Goal: Obtain resource: Download file/media

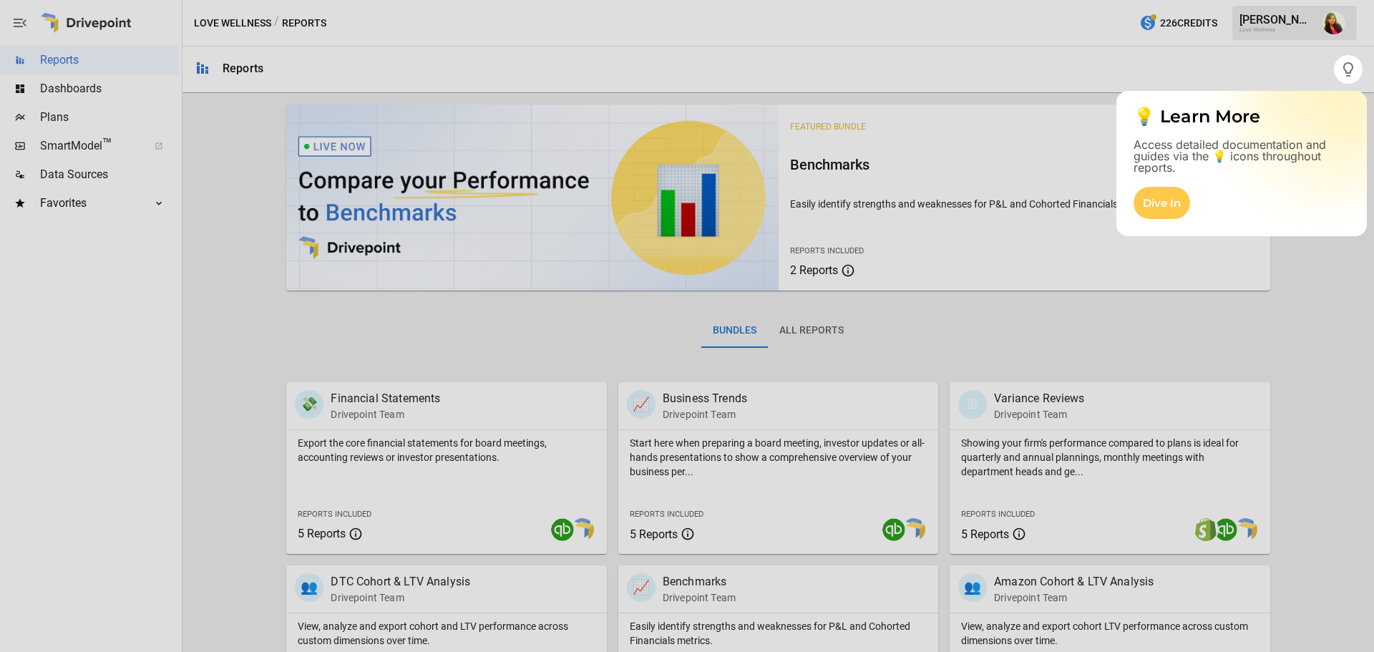
click at [157, 209] on div at bounding box center [687, 368] width 1374 height 568
click at [1248, 67] on div at bounding box center [667, 326] width 1334 height 652
click at [66, 87] on div at bounding box center [687, 368] width 1374 height 568
click at [92, 89] on div at bounding box center [687, 368] width 1374 height 568
drag, startPoint x: 803, startPoint y: 485, endPoint x: 809, endPoint y: 491, distance: 8.1
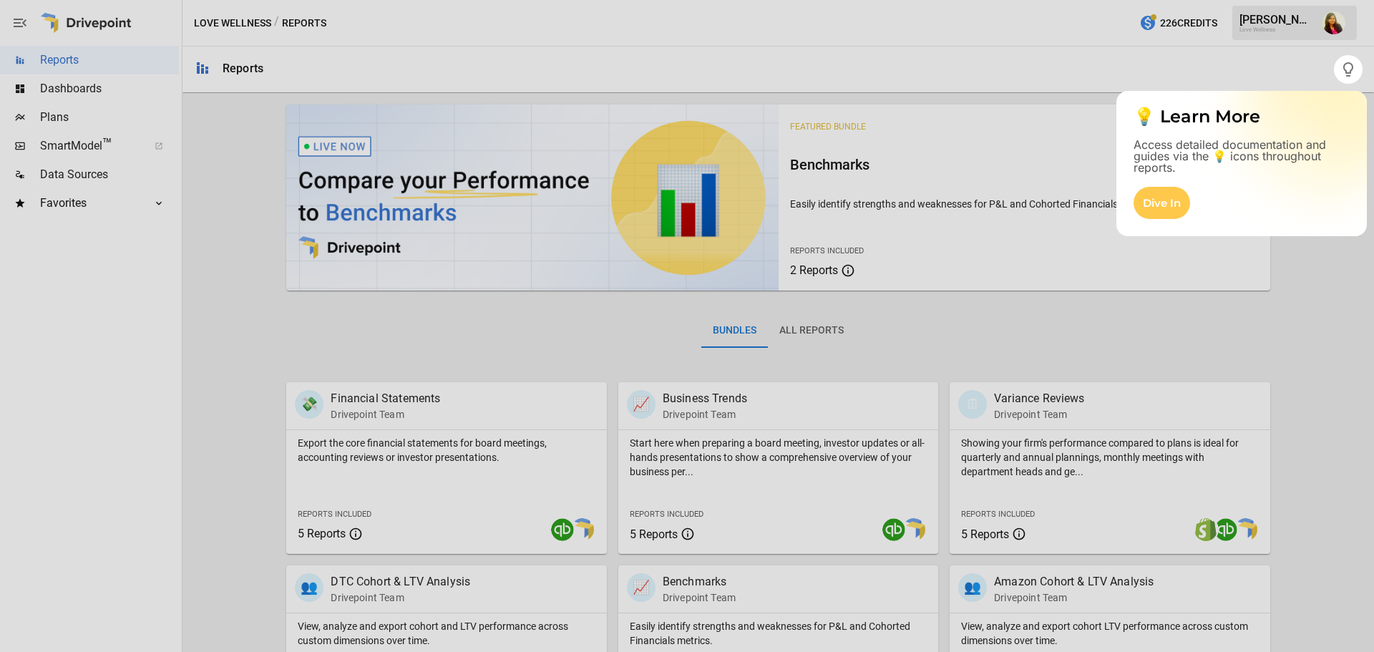
click at [802, 488] on div at bounding box center [687, 368] width 1374 height 568
drag, startPoint x: 894, startPoint y: 536, endPoint x: 945, endPoint y: 541, distance: 51.1
click at [894, 537] on div at bounding box center [687, 368] width 1374 height 568
drag, startPoint x: 1151, startPoint y: 206, endPoint x: 1157, endPoint y: 201, distance: 7.6
click at [1151, 205] on div "Dive In" at bounding box center [1161, 203] width 57 height 32
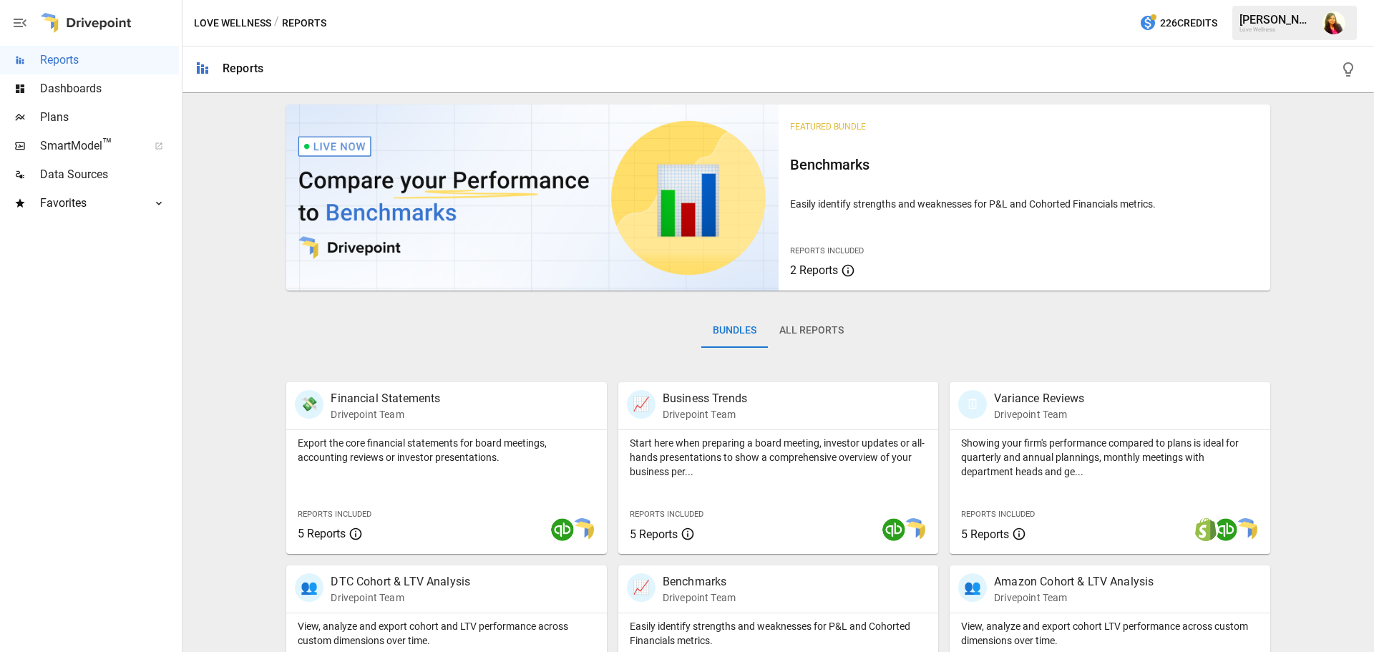
click at [165, 200] on div at bounding box center [159, 202] width 40 height 11
click at [126, 232] on span "DTC Product Sales Mix" at bounding box center [109, 231] width 139 height 17
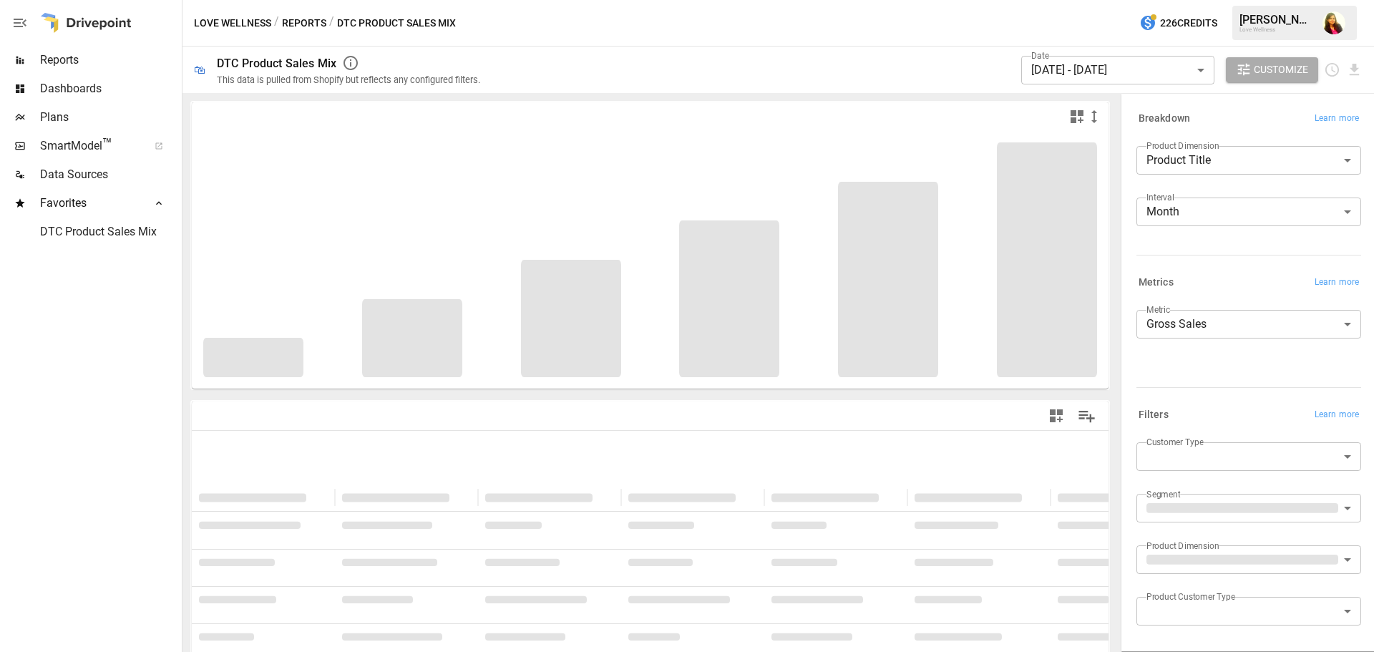
click at [1197, 0] on body "**********" at bounding box center [687, 0] width 1374 height 0
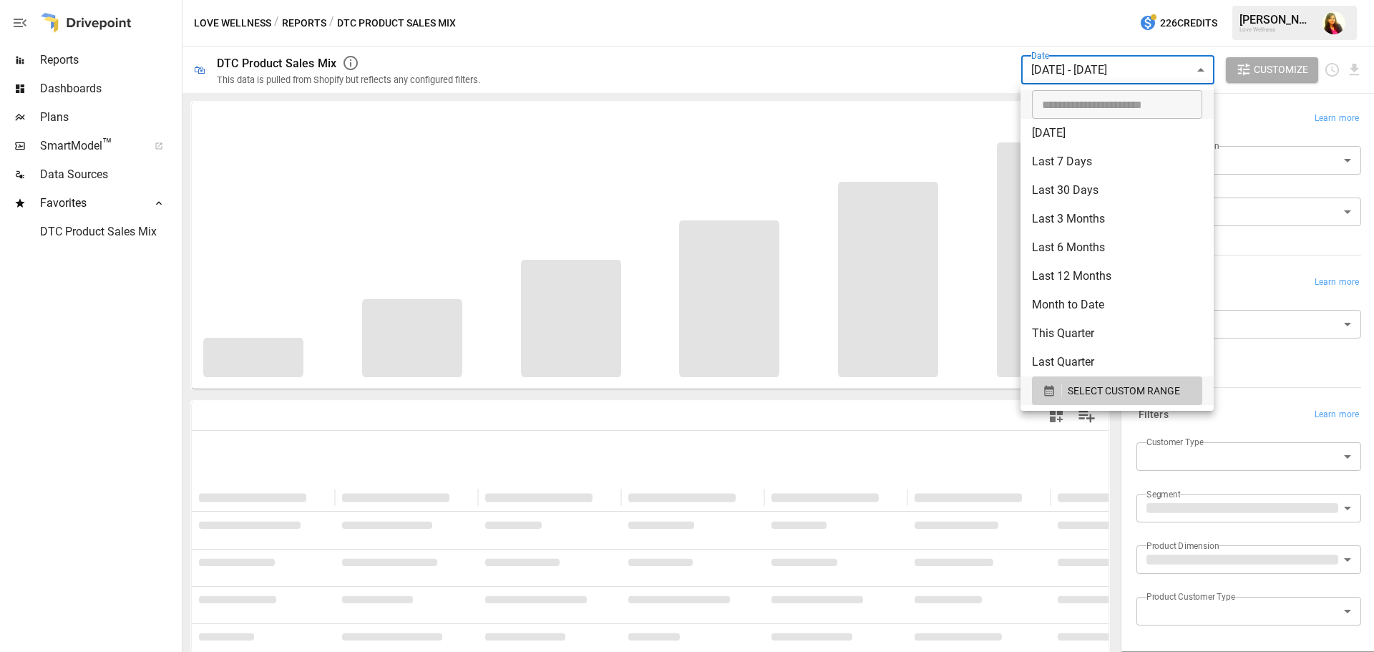
click at [1055, 62] on div at bounding box center [687, 326] width 1374 height 652
click at [1047, 0] on body "**********" at bounding box center [687, 0] width 1374 height 0
click at [1111, 394] on span "SELECT CUSTOM RANGE" at bounding box center [1124, 391] width 112 height 18
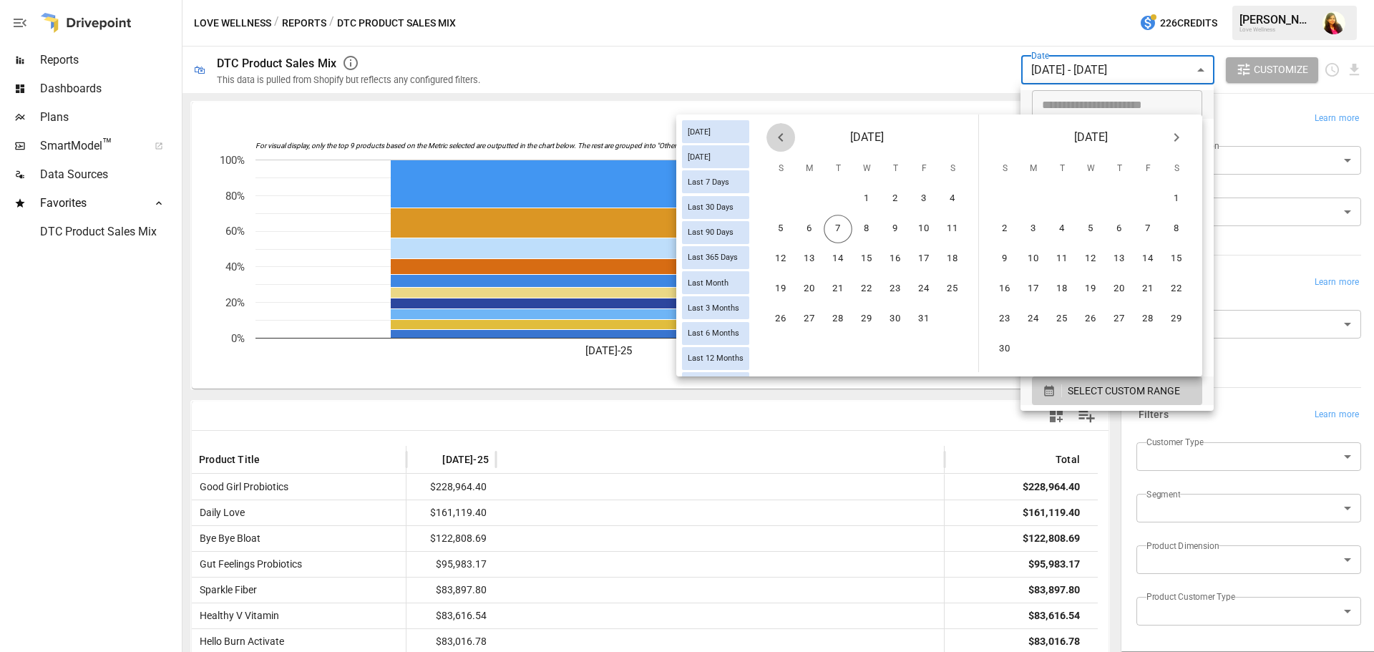
click at [780, 135] on icon "Previous month" at bounding box center [780, 137] width 17 height 17
click at [809, 197] on button "1" at bounding box center [809, 199] width 29 height 29
click at [846, 321] on button "30" at bounding box center [838, 319] width 29 height 29
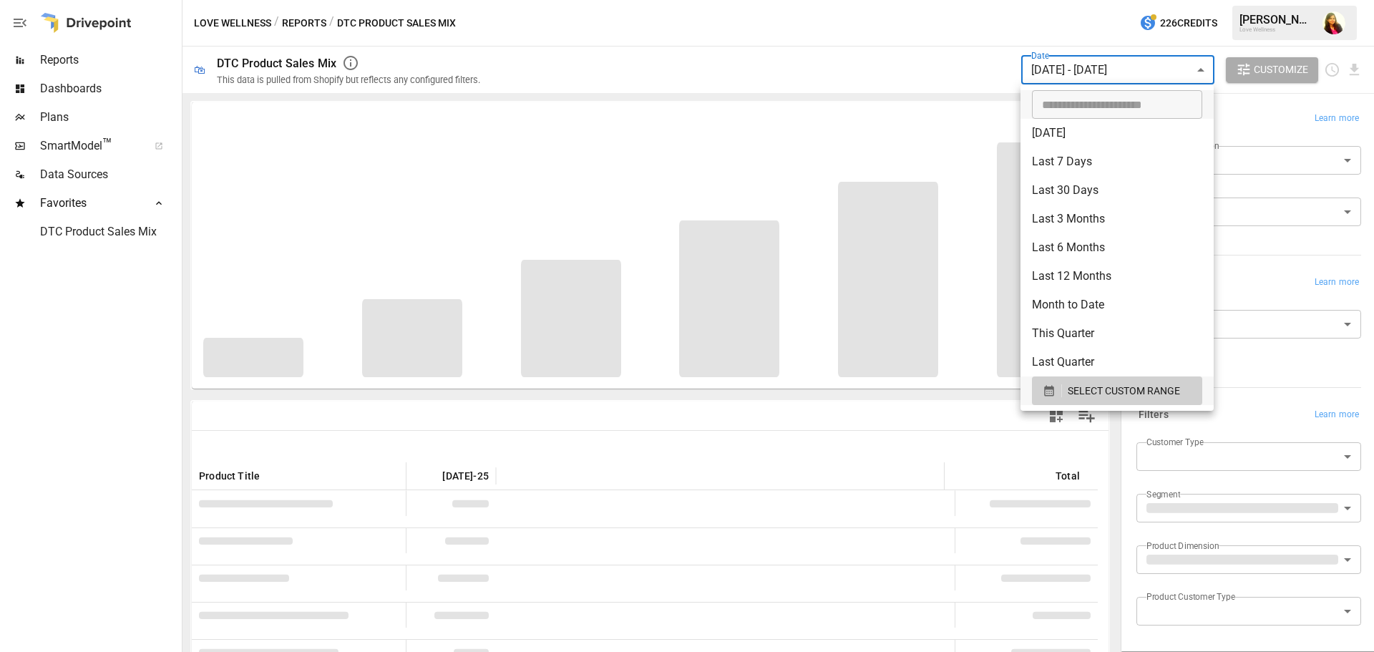
click at [1085, 29] on div at bounding box center [687, 326] width 1374 height 652
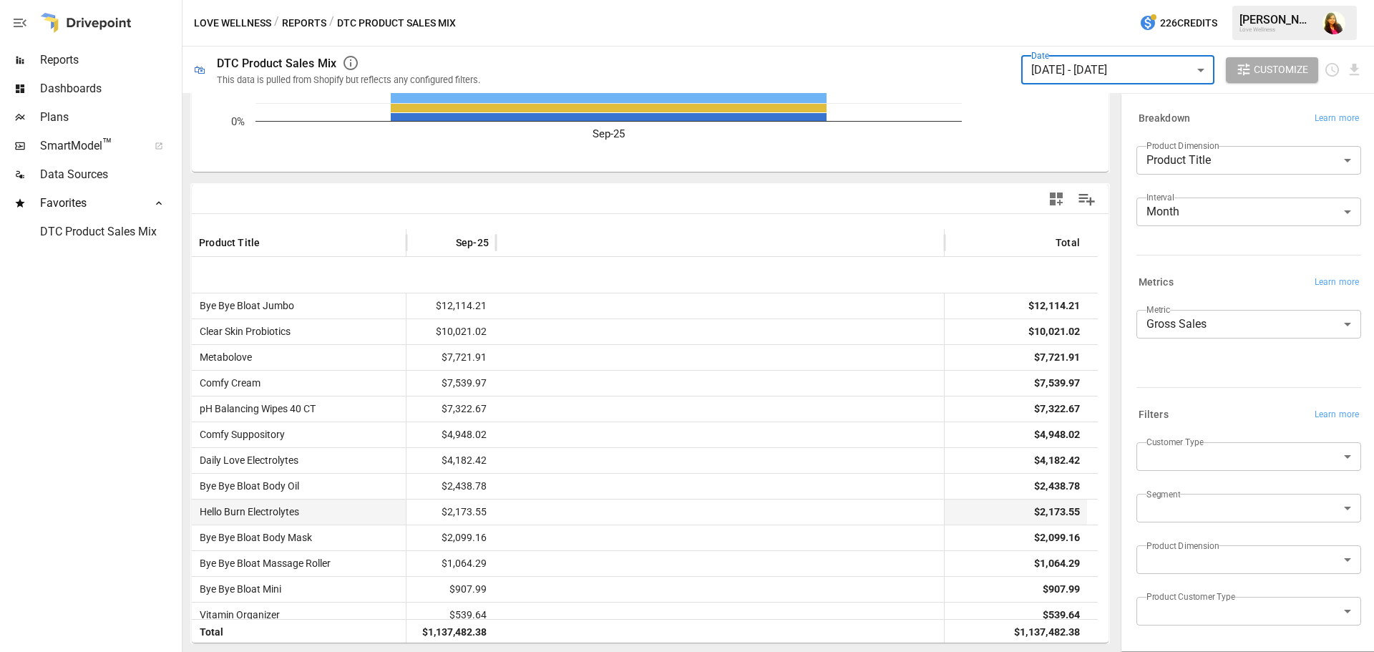
scroll to position [542, 0]
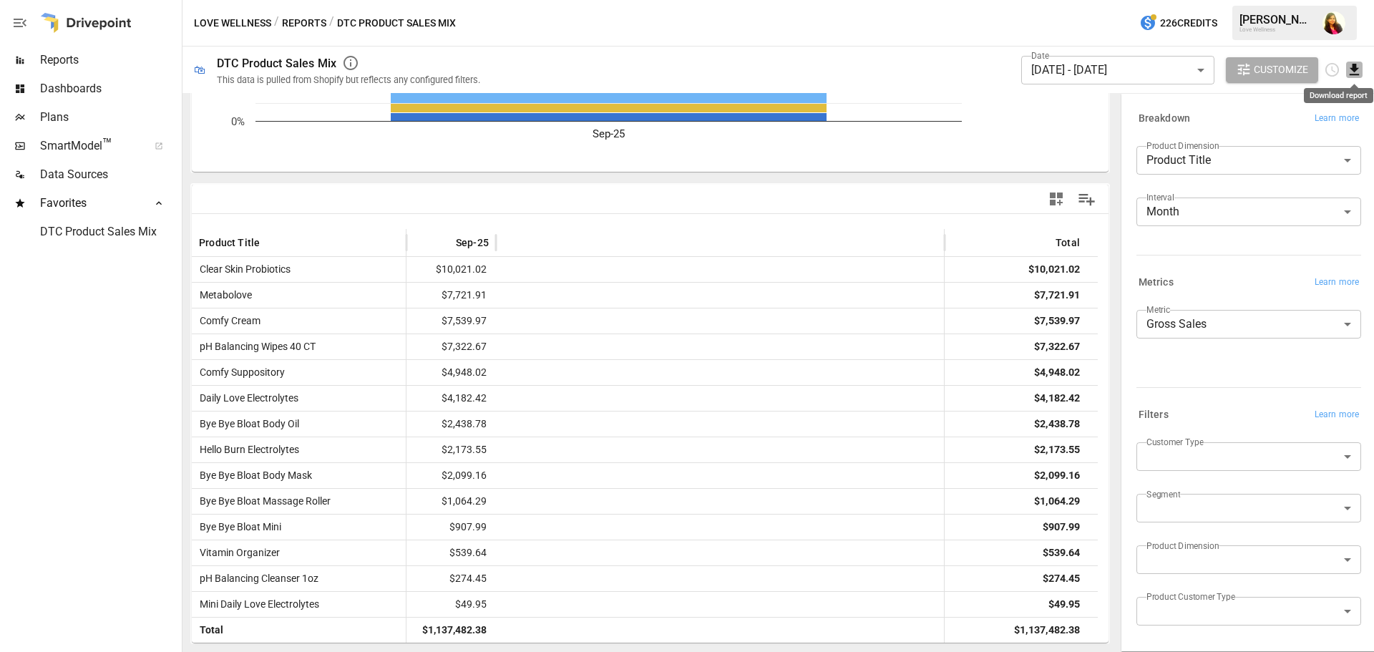
click at [1357, 68] on icon "Download report" at bounding box center [1354, 69] width 9 height 11
click at [1312, 121] on li "Download as CSV" at bounding box center [1306, 126] width 114 height 29
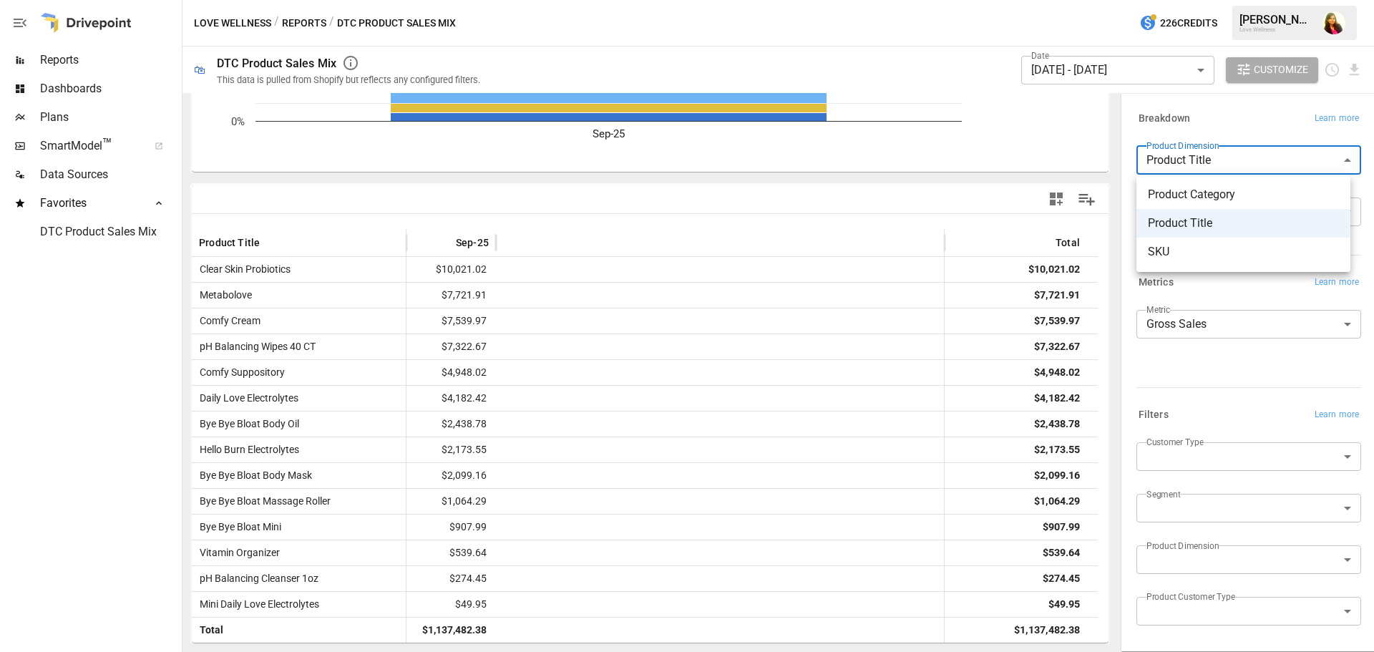
click at [1214, 0] on body "Reports Dashboards Plans SmartModel ™ Data Sources Favorites DTC Product Sales …" at bounding box center [687, 0] width 1374 height 0
click at [1190, 251] on span "SKU" at bounding box center [1243, 251] width 191 height 17
type input "***"
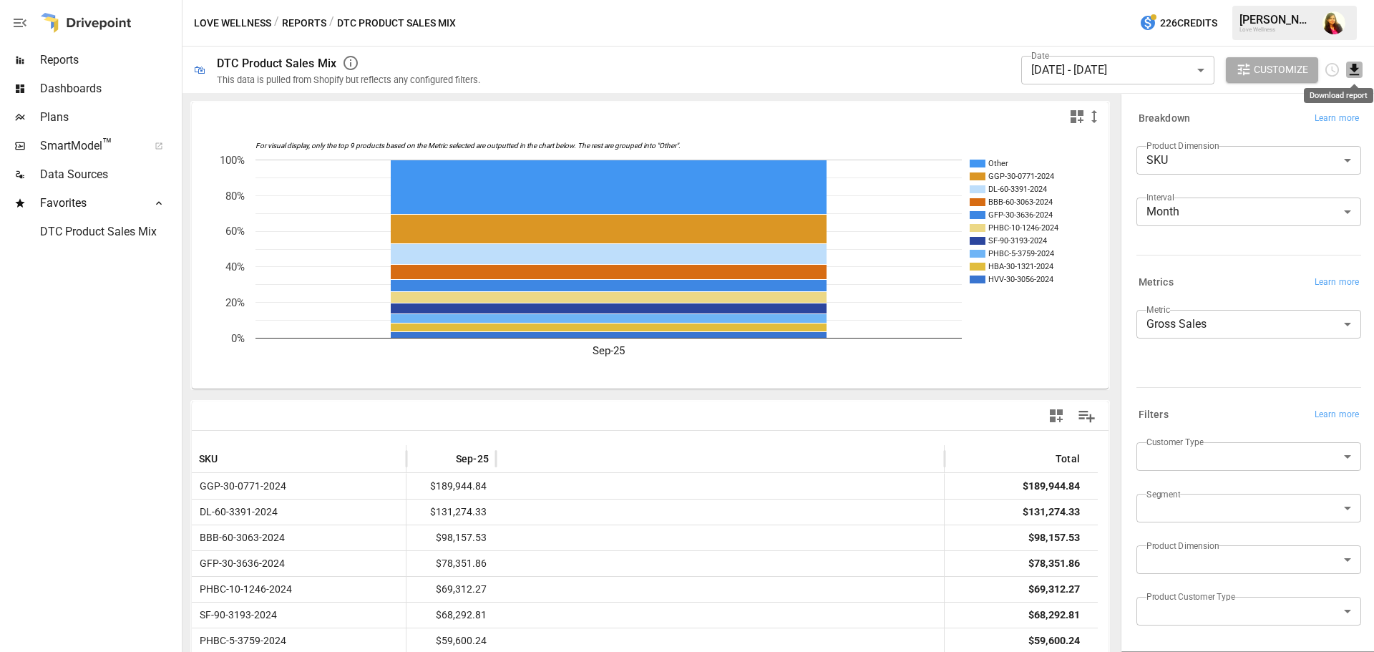
click at [1353, 67] on icon "Download report" at bounding box center [1354, 69] width 9 height 11
click at [1332, 129] on li "Download as CSV" at bounding box center [1306, 126] width 114 height 29
click at [1199, 0] on body "Reports Dashboards Plans SmartModel ™ Data Sources Favorites DTC Product Sales …" at bounding box center [687, 0] width 1374 height 0
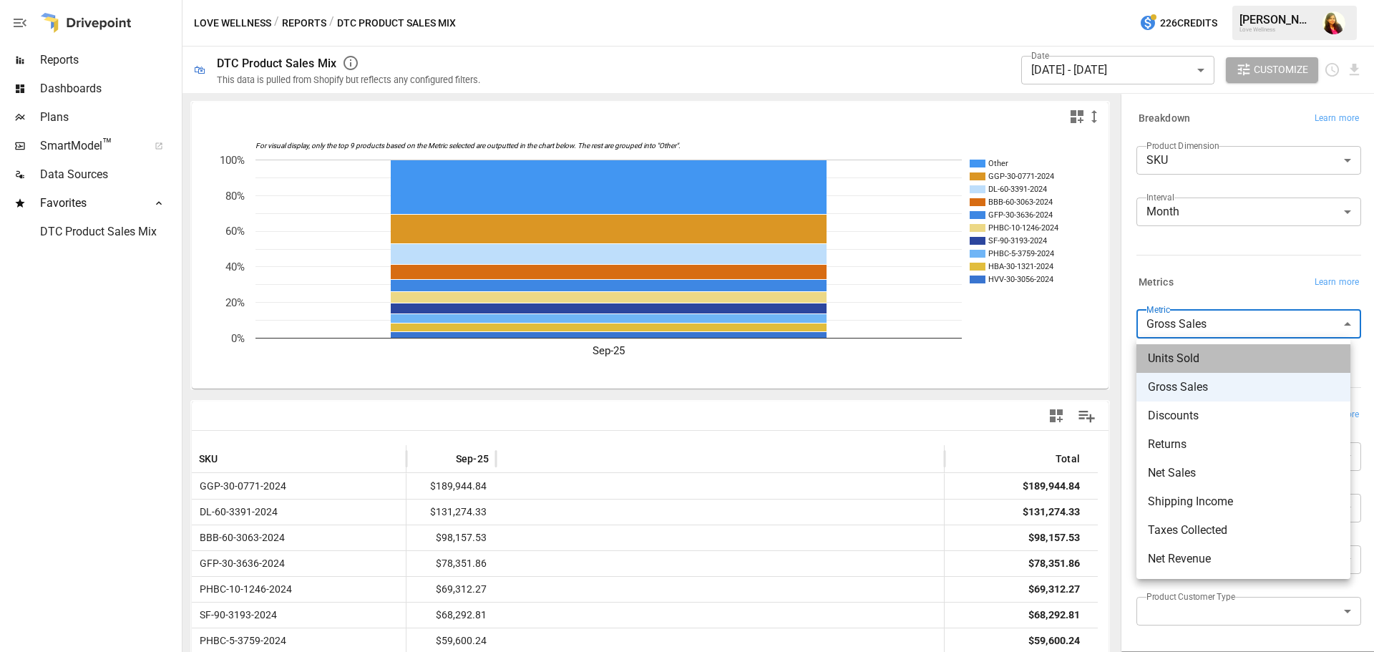
click at [1216, 358] on span "Units Sold" at bounding box center [1243, 358] width 191 height 17
type input "**********"
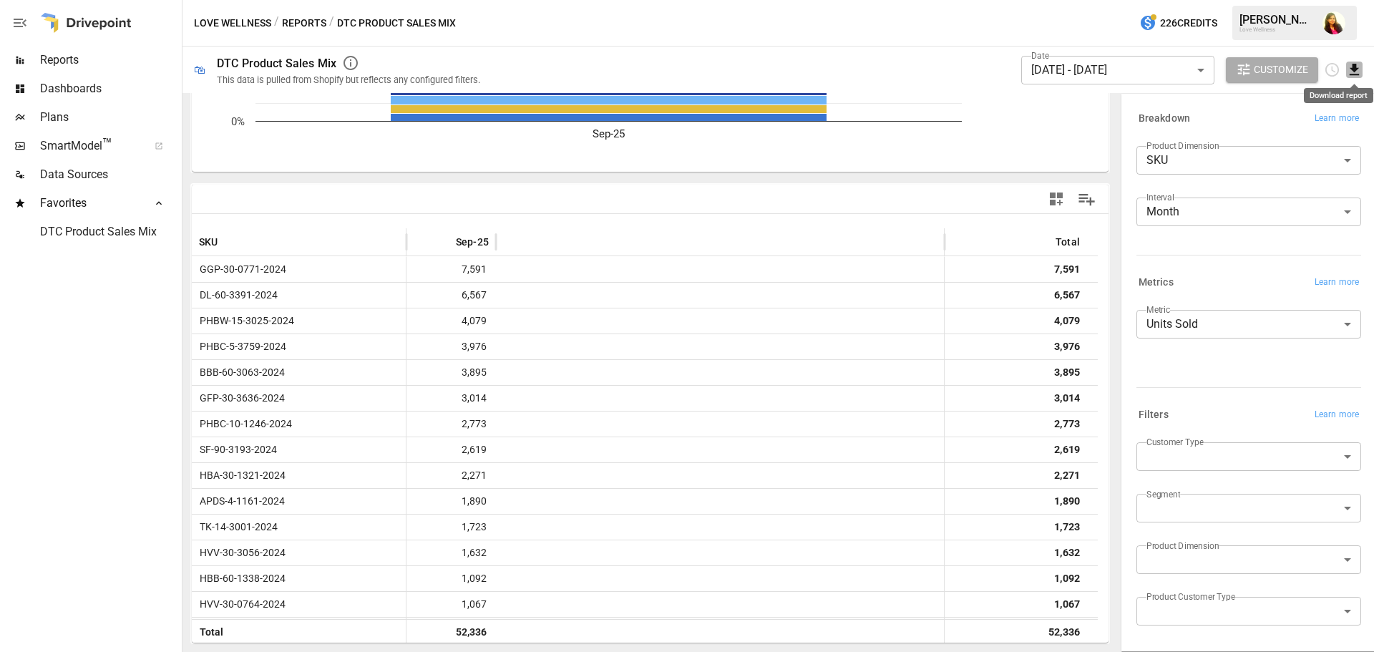
click at [1353, 68] on icon "Download report" at bounding box center [1354, 69] width 9 height 11
click at [1332, 128] on li "Download as CSV" at bounding box center [1306, 126] width 114 height 29
